Goal: Check status: Check status

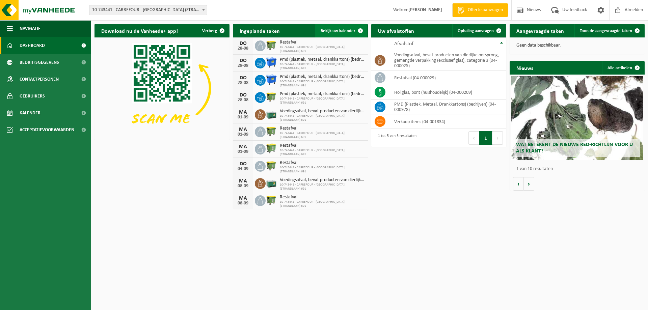
click at [361, 30] on span at bounding box center [361, 31] width 14 height 14
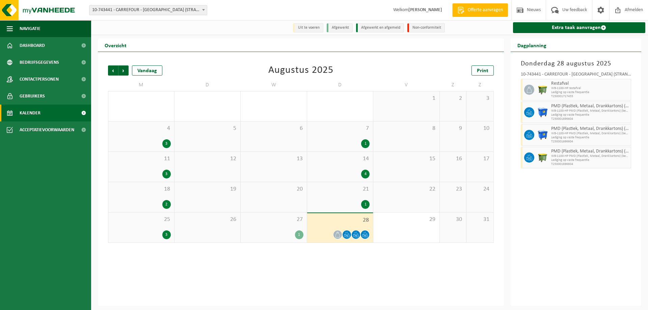
click at [357, 225] on div "28" at bounding box center [340, 227] width 66 height 29
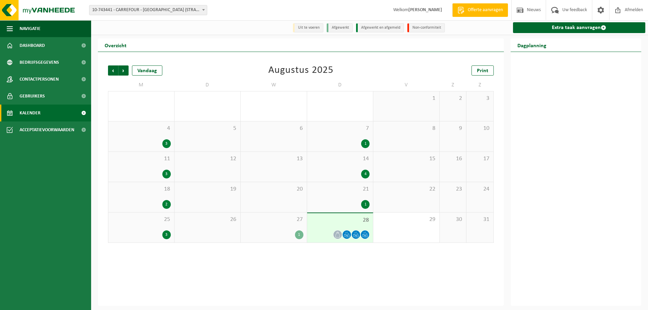
click at [352, 224] on span "28" at bounding box center [340, 220] width 59 height 7
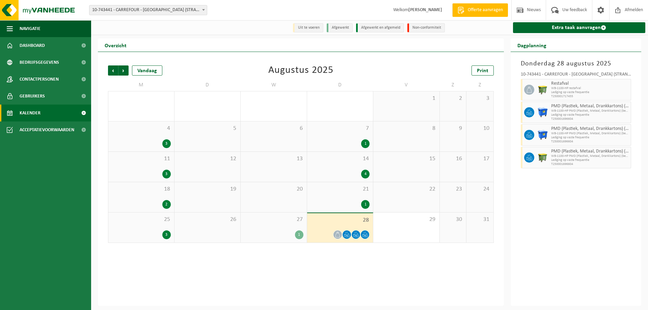
click at [349, 197] on div "21 1" at bounding box center [340, 197] width 66 height 30
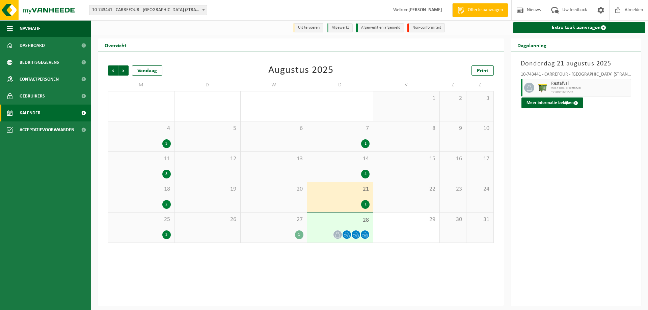
click at [357, 232] on span at bounding box center [356, 235] width 8 height 8
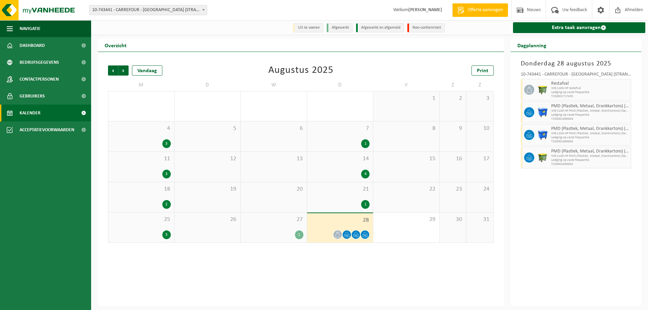
click at [283, 232] on div "1" at bounding box center [273, 235] width 59 height 9
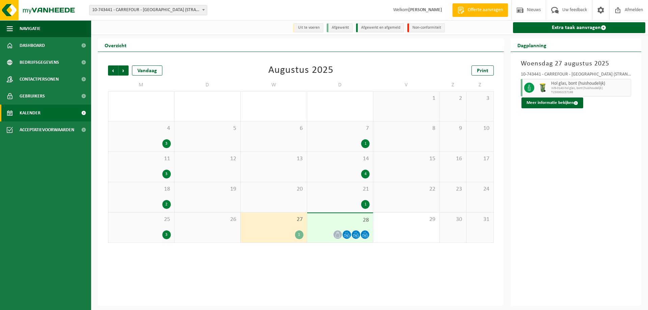
click at [341, 133] on div "7 1" at bounding box center [340, 137] width 66 height 30
